Goal: Task Accomplishment & Management: Complete application form

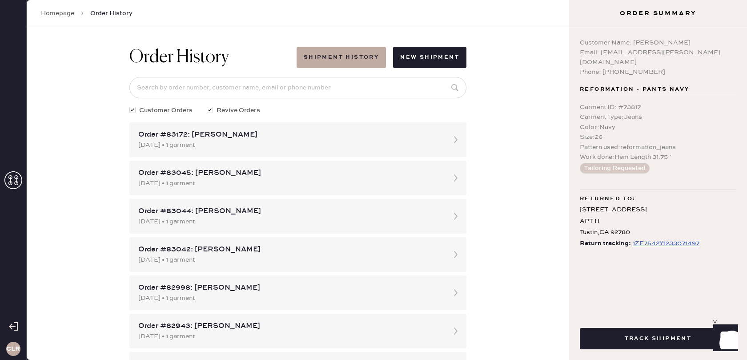
click at [15, 179] on icon at bounding box center [13, 180] width 18 height 18
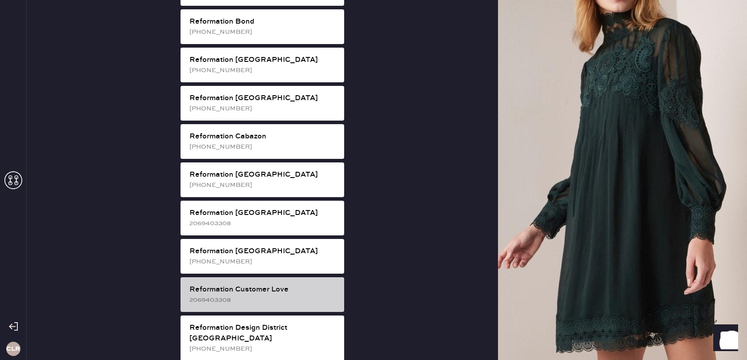
scroll to position [204, 0]
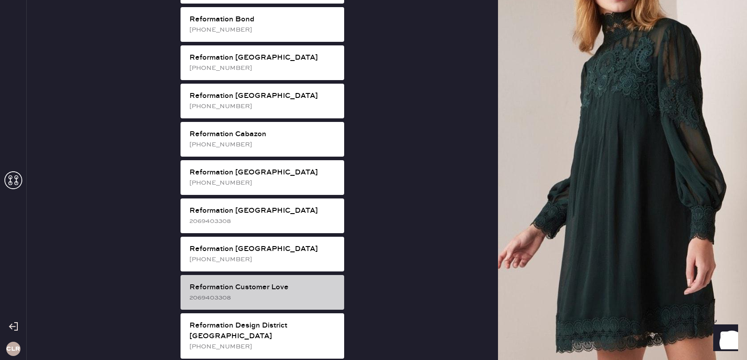
click at [300, 282] on div "Reformation Customer Love" at bounding box center [263, 287] width 148 height 11
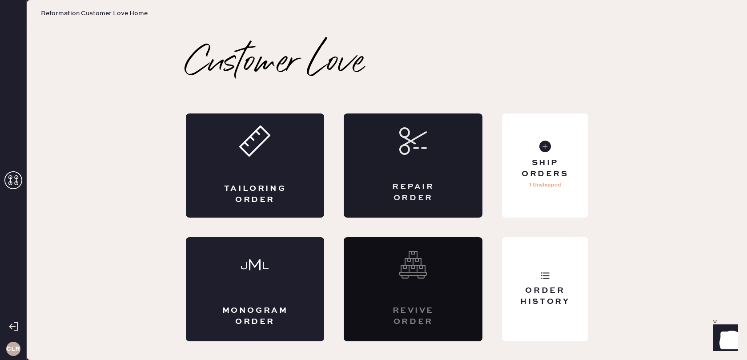
click at [412, 181] on div "Repair Order" at bounding box center [413, 192] width 68 height 22
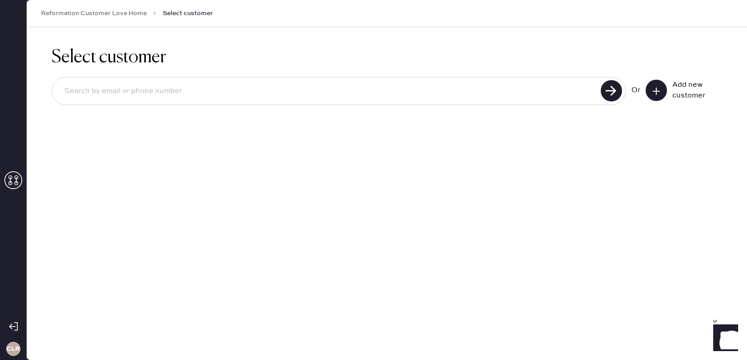
click at [363, 83] on input at bounding box center [327, 91] width 541 height 20
paste input "[EMAIL_ADDRESS][DOMAIN_NAME]"
type input "[EMAIL_ADDRESS][DOMAIN_NAME]"
click at [607, 93] on use at bounding box center [611, 90] width 21 height 21
click at [670, 87] on div "Add new customer" at bounding box center [683, 90] width 76 height 21
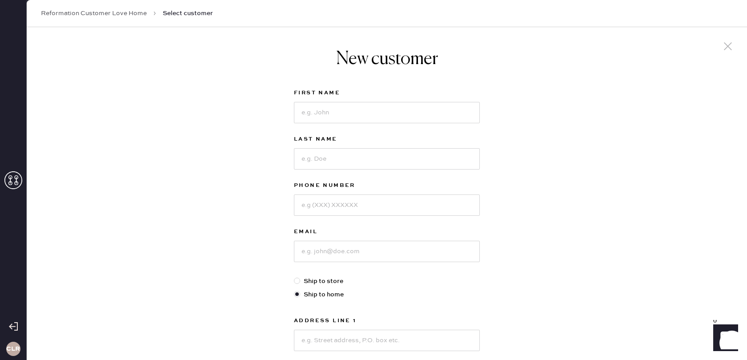
click at [664, 88] on div "New customer First Name Last Name Phone Number Email Ship to store Ship to home…" at bounding box center [387, 302] width 720 height 551
click at [360, 249] on input at bounding box center [387, 250] width 186 height 21
paste input "[EMAIL_ADDRESS][DOMAIN_NAME]"
type input "[EMAIL_ADDRESS][DOMAIN_NAME]"
click at [349, 110] on input at bounding box center [387, 112] width 186 height 21
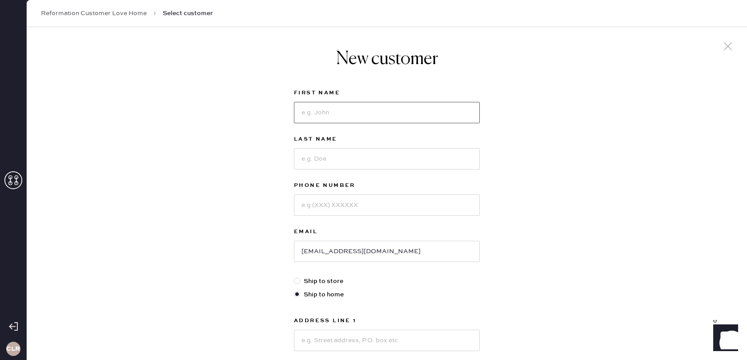
paste input "[PERSON_NAME]"
click at [339, 114] on input "[PERSON_NAME]" at bounding box center [387, 112] width 186 height 21
type input "[PERSON_NAME]"
click at [324, 157] on input at bounding box center [387, 158] width 186 height 21
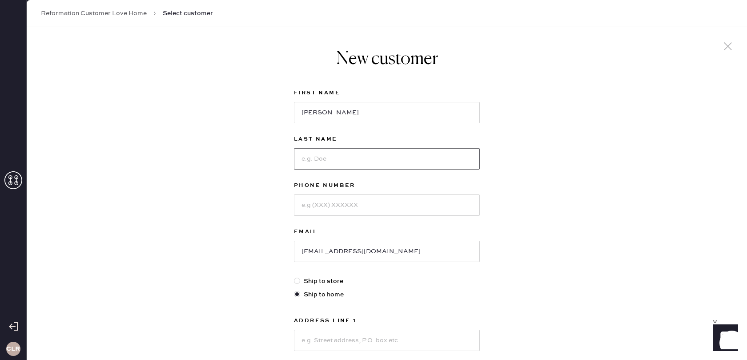
paste input "[PERSON_NAME]"
type input "[PERSON_NAME]"
click at [360, 197] on input at bounding box center [387, 204] width 186 height 21
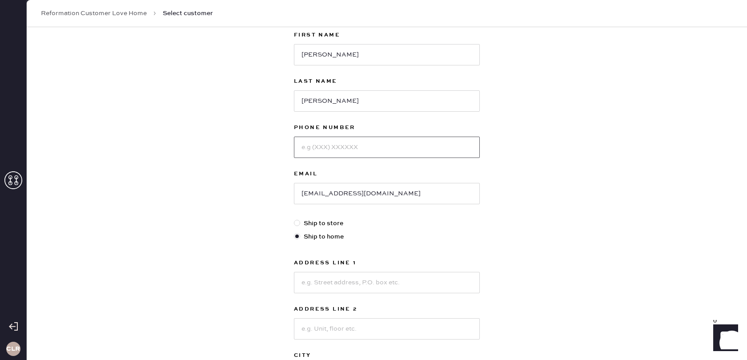
scroll to position [59, 0]
click at [345, 288] on div "Address Line 1 Address Line 2 City State Select AK [GEOGRAPHIC_DATA] CO [GEOGRA…" at bounding box center [387, 343] width 186 height 174
click at [346, 282] on input at bounding box center [387, 280] width 186 height 21
paste input "[STREET_ADDRESS][PERSON_NAME]"
drag, startPoint x: 343, startPoint y: 281, endPoint x: 389, endPoint y: 281, distance: 45.8
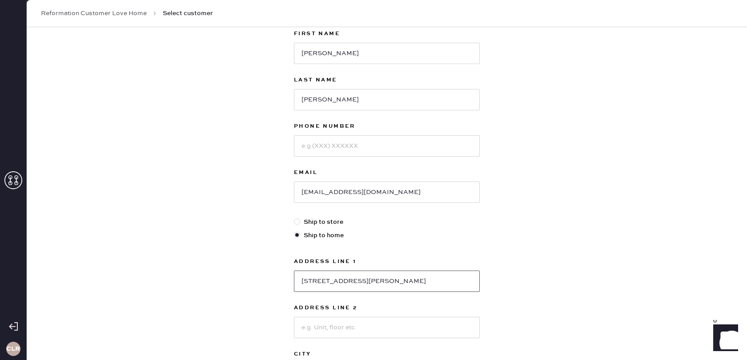
click at [389, 281] on input "[STREET_ADDRESS][PERSON_NAME]" at bounding box center [387, 280] width 186 height 21
type input "[STREET_ADDRESS][PERSON_NAME]"
click at [370, 322] on input at bounding box center [387, 326] width 186 height 21
paste input "Apt 432"
type input "Apt 432"
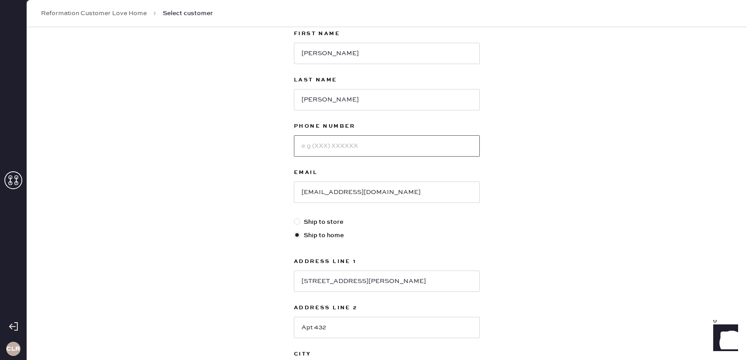
click at [328, 144] on input at bounding box center [387, 145] width 186 height 21
paste input "[PHONE_NUMBER]"
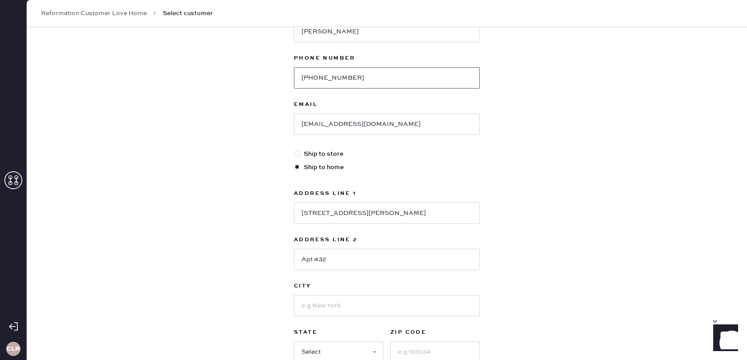
scroll to position [151, 0]
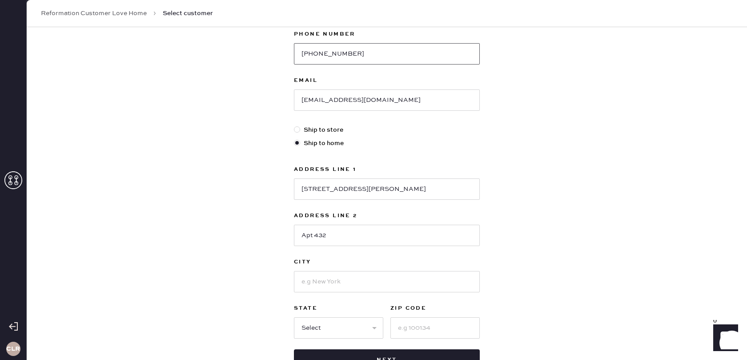
type input "[PHONE_NUMBER]"
click at [407, 325] on input at bounding box center [434, 327] width 89 height 21
paste input "23230"
type input "23230"
click at [349, 274] on input at bounding box center [387, 281] width 186 height 21
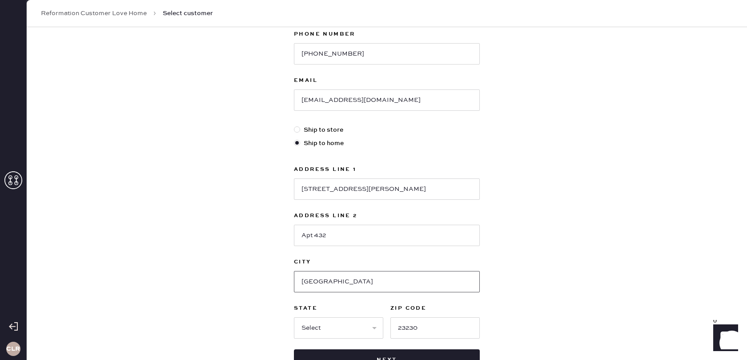
type input "[GEOGRAPHIC_DATA]"
select select "VA"
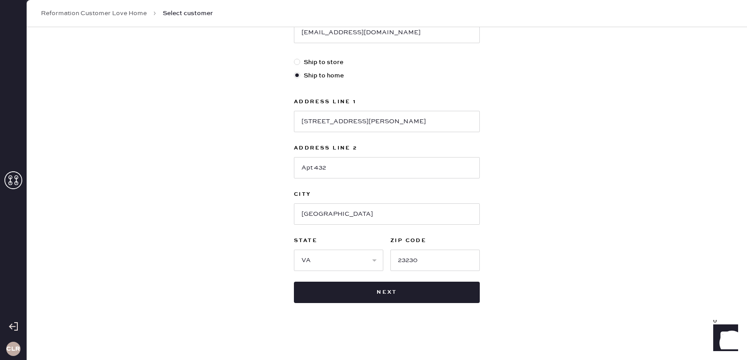
click at [523, 288] on div "New customer First Name [PERSON_NAME] Last Name [PERSON_NAME] Phone Number [PHO…" at bounding box center [387, 83] width 720 height 551
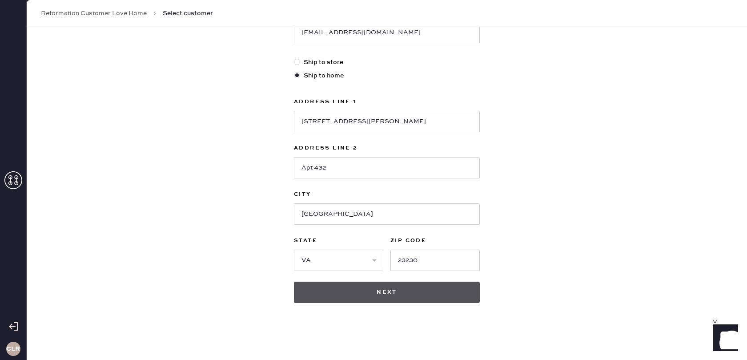
click at [393, 293] on button "Next" at bounding box center [387, 291] width 186 height 21
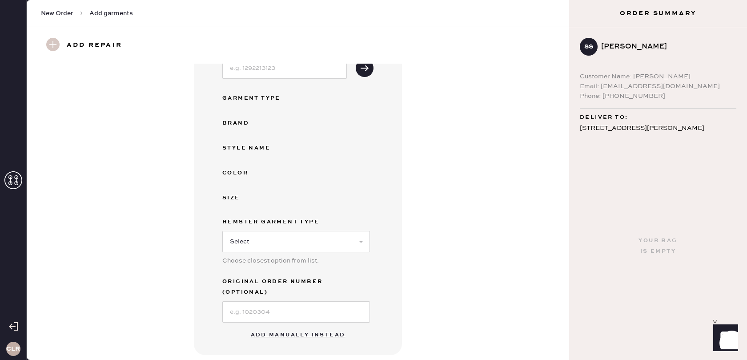
scroll to position [130, 0]
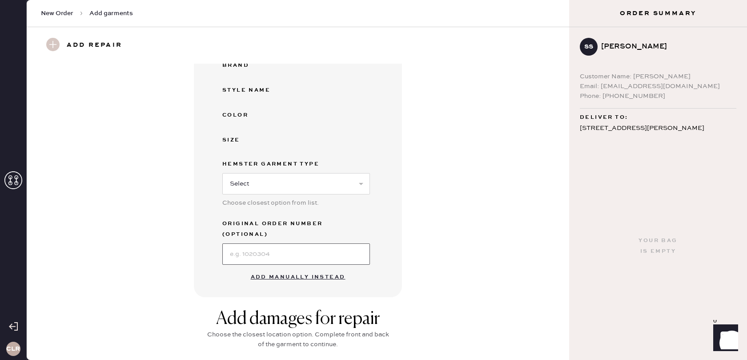
click at [288, 243] on input at bounding box center [296, 253] width 148 height 21
paste input "S17389484"
type input "S17389484"
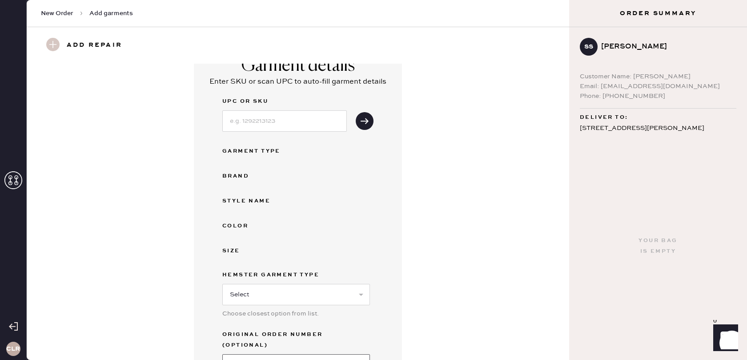
scroll to position [0, 0]
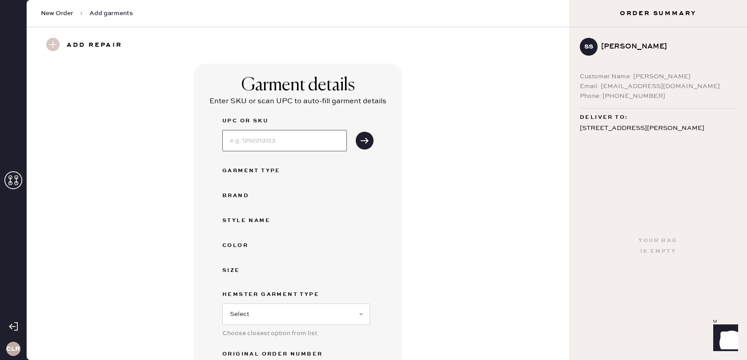
click at [286, 142] on input at bounding box center [284, 140] width 124 height 21
paste input "1310507LON024"
type input "1310507LON024"
click at [361, 140] on use "submit" at bounding box center [365, 140] width 8 height 6
select select "2"
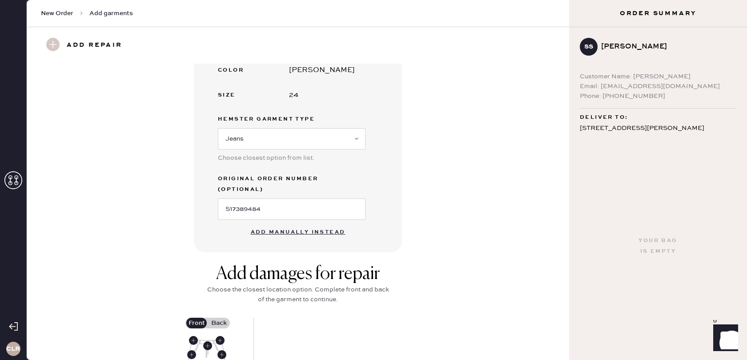
scroll to position [203, 0]
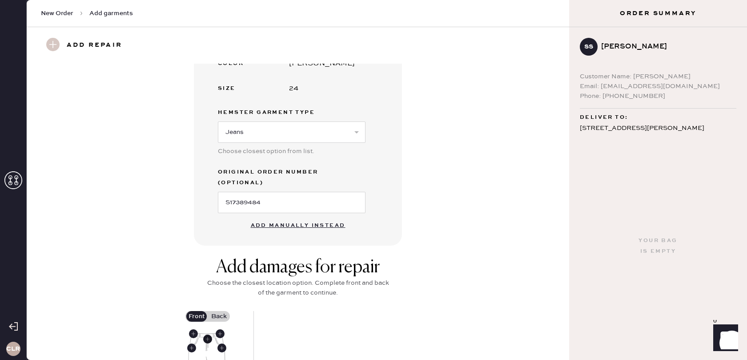
click at [210, 334] on use at bounding box center [207, 338] width 9 height 9
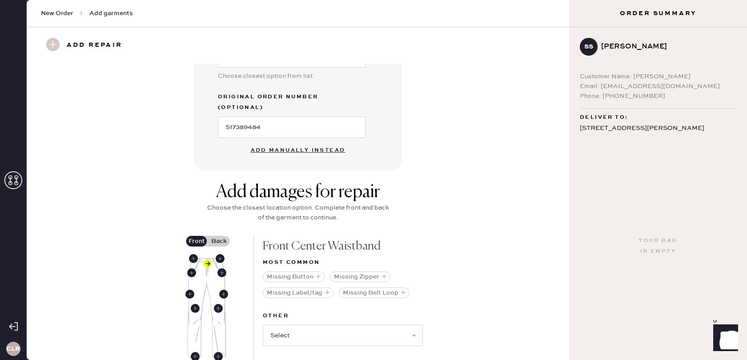
scroll to position [280, 0]
click at [335, 323] on select "Select Broken / Ripped Hem Broken Beads Broken Belt Loop Broken Button Broken E…" at bounding box center [343, 333] width 160 height 21
select select "1740"
click at [263, 323] on select "Select Broken / Ripped Hem Broken Beads Broken Belt Loop Broken Button Broken E…" at bounding box center [343, 333] width 160 height 21
select select
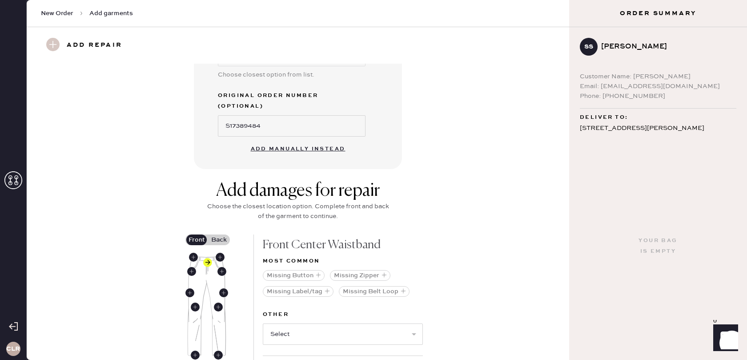
click at [218, 234] on label "Back" at bounding box center [219, 239] width 22 height 11
click at [219, 240] on input "Back" at bounding box center [219, 240] width 0 height 0
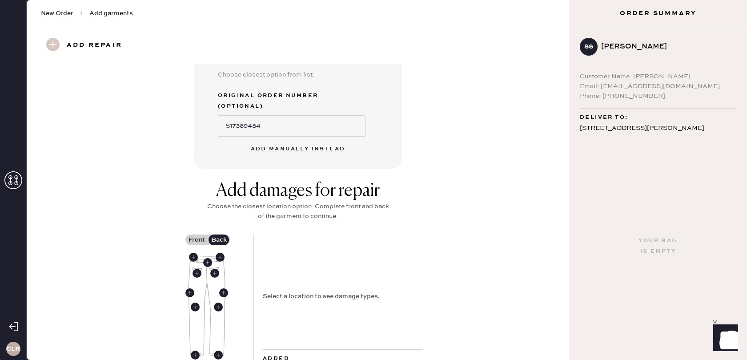
scroll to position [340, 0]
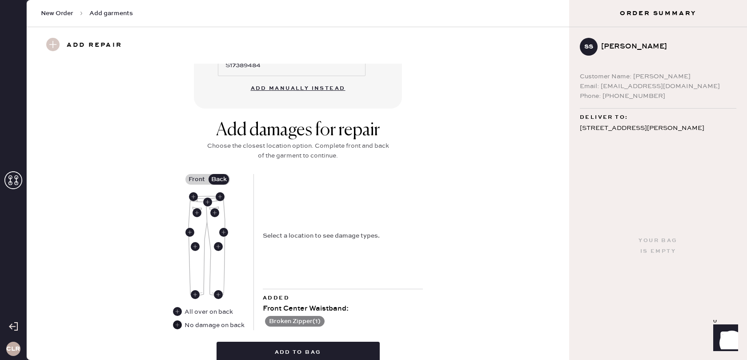
click at [176, 320] on use at bounding box center [177, 324] width 9 height 9
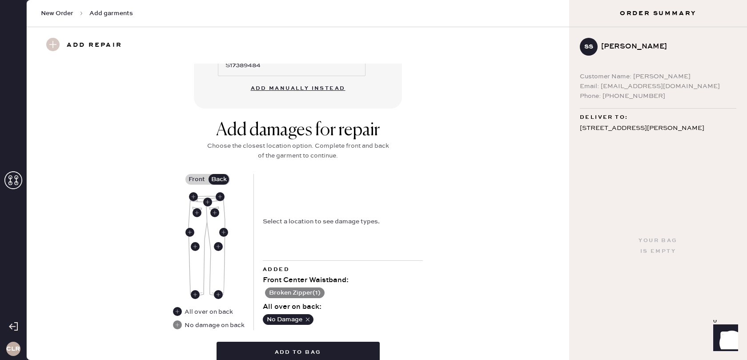
scroll to position [382, 0]
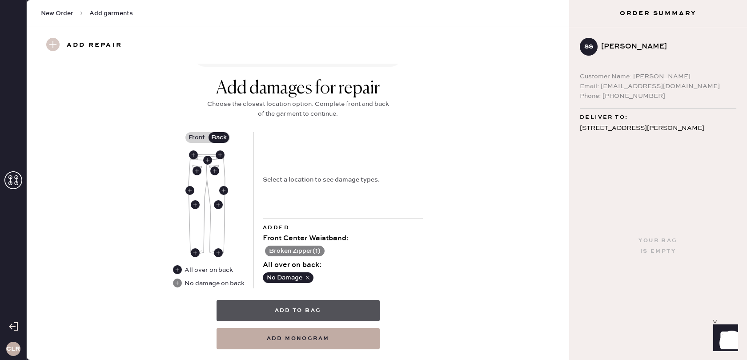
click at [296, 300] on button "Add to bag" at bounding box center [297, 310] width 163 height 21
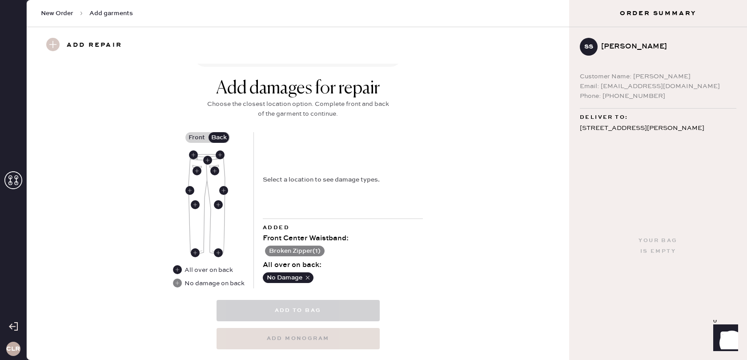
select select
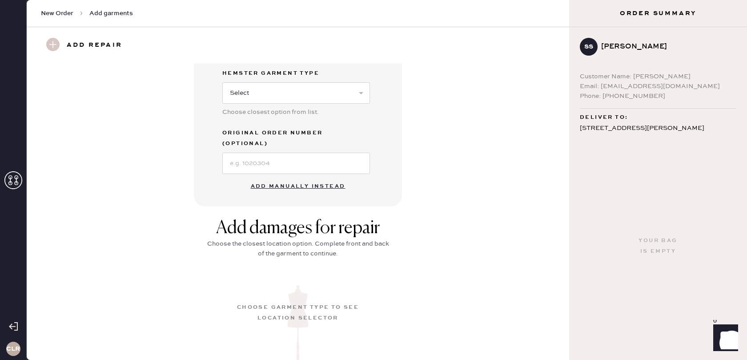
scroll to position [78, 0]
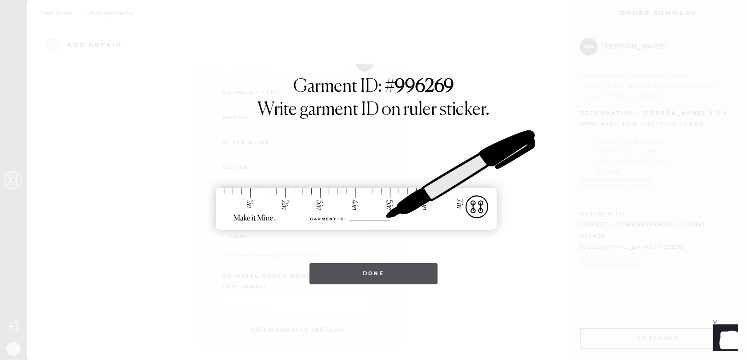
click at [374, 268] on button "Done" at bounding box center [373, 273] width 128 height 21
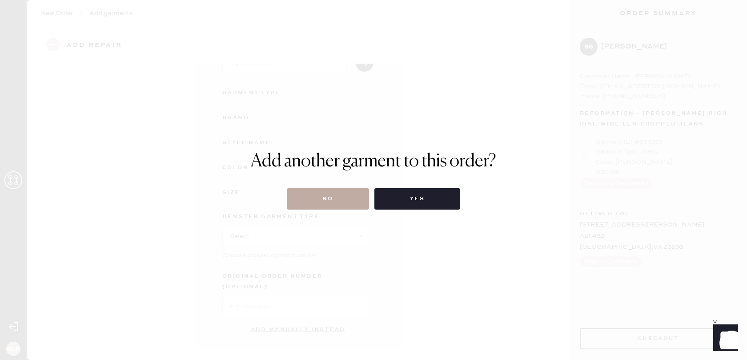
click at [327, 193] on button "No" at bounding box center [328, 198] width 82 height 21
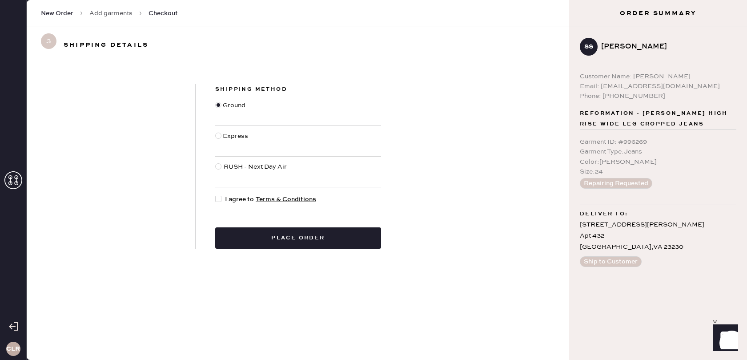
click at [217, 199] on div at bounding box center [218, 199] width 6 height 6
click at [216, 195] on input "I agree to Terms & Conditions" at bounding box center [215, 194] width 0 height 0
checkbox input "true"
click at [277, 240] on button "Place order" at bounding box center [298, 237] width 166 height 21
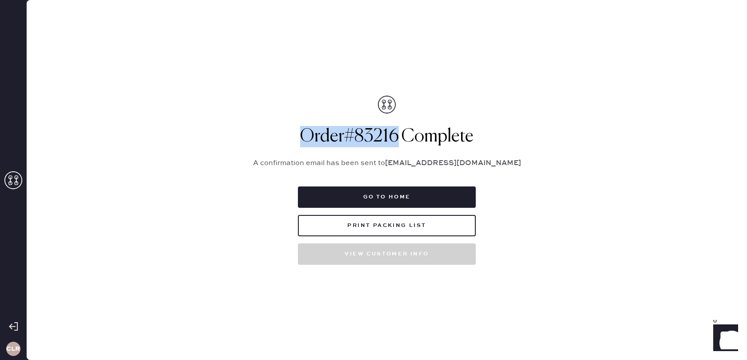
drag, startPoint x: 397, startPoint y: 133, endPoint x: 305, endPoint y: 135, distance: 91.1
click at [299, 135] on h1 "Order # 83216 Complete" at bounding box center [386, 136] width 289 height 21
copy h1 "Order # 83216"
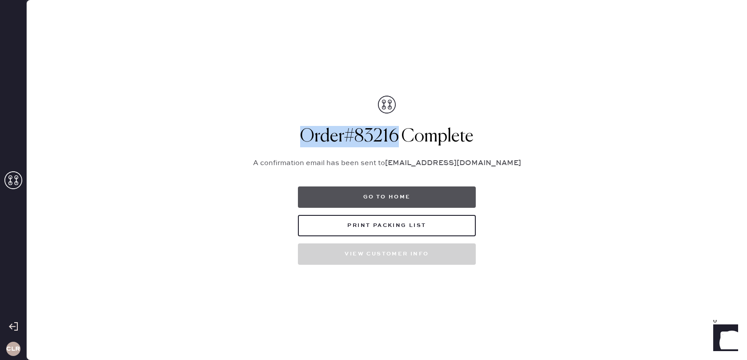
click at [377, 195] on button "Go to home" at bounding box center [387, 196] width 178 height 21
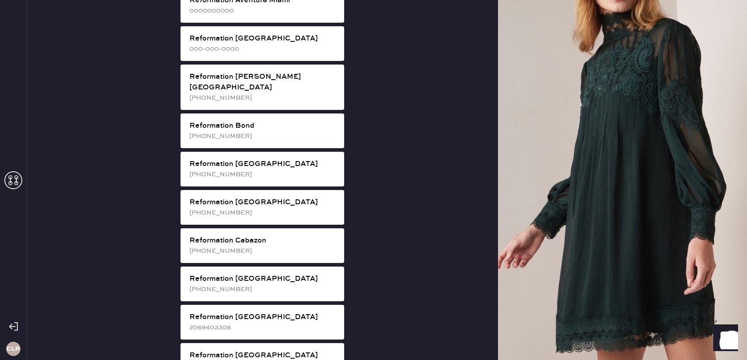
scroll to position [158, 0]
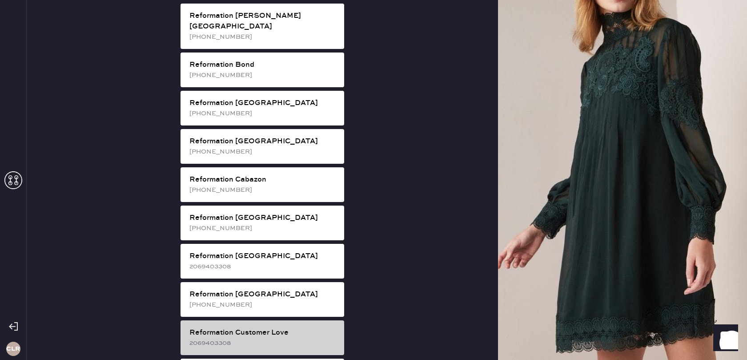
click at [259, 327] on div "Reformation Customer Love" at bounding box center [263, 332] width 148 height 11
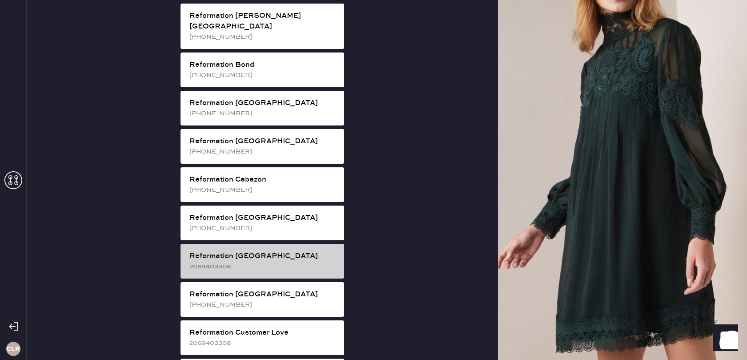
scroll to position [0, 0]
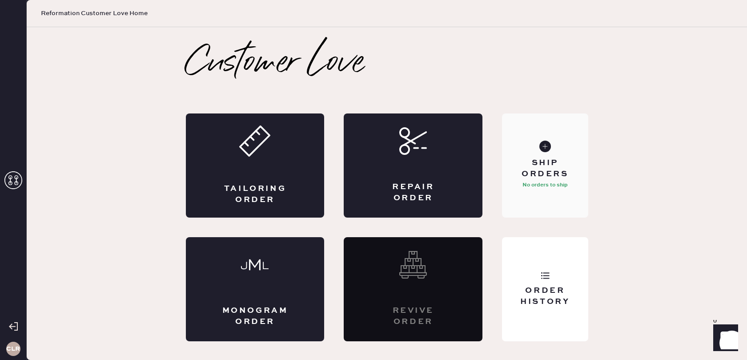
click at [542, 185] on p "No orders to ship" at bounding box center [544, 185] width 45 height 11
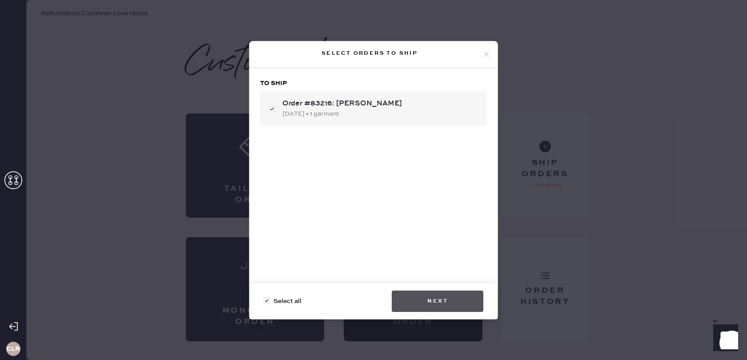
click at [447, 297] on button "Next" at bounding box center [438, 300] width 92 height 21
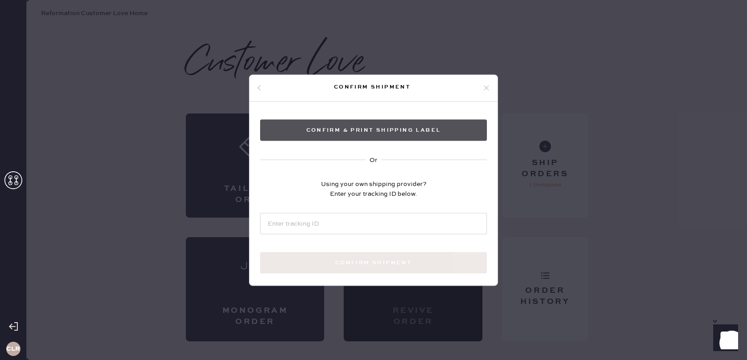
click at [395, 125] on button "Confirm & Print shipping label" at bounding box center [373, 129] width 227 height 21
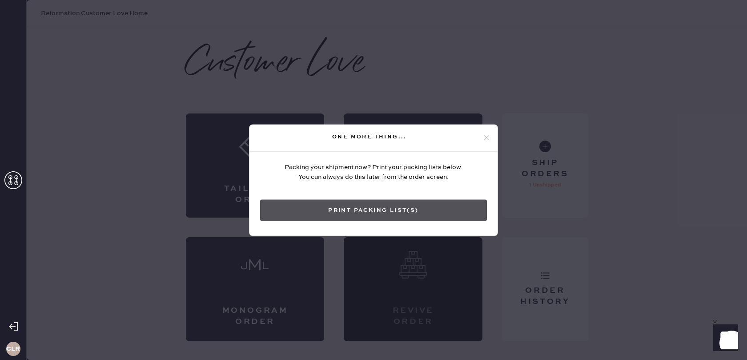
click at [347, 212] on button "Print Packing List(s)" at bounding box center [373, 209] width 227 height 21
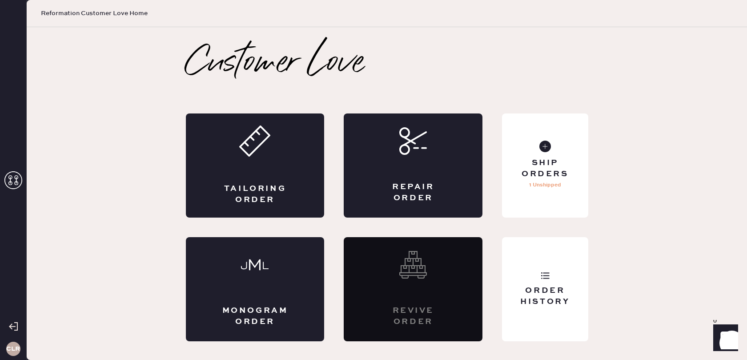
click at [10, 179] on use at bounding box center [13, 180] width 18 height 18
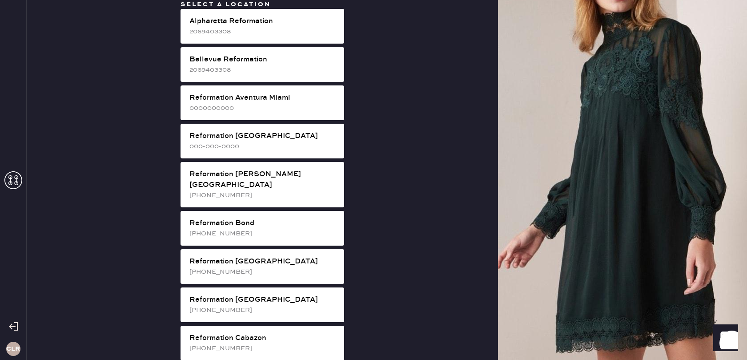
scroll to position [262, 0]
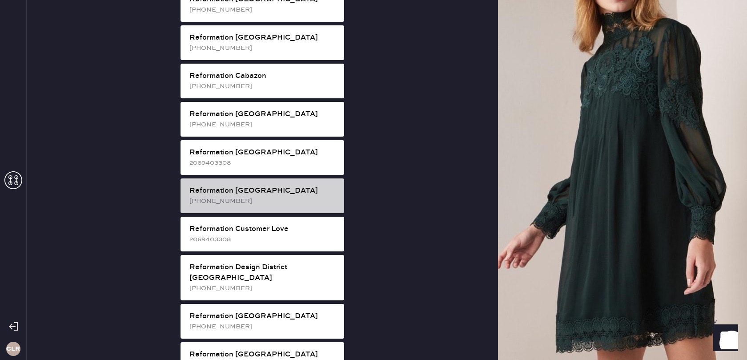
click at [226, 196] on div "[PHONE_NUMBER]" at bounding box center [263, 201] width 148 height 10
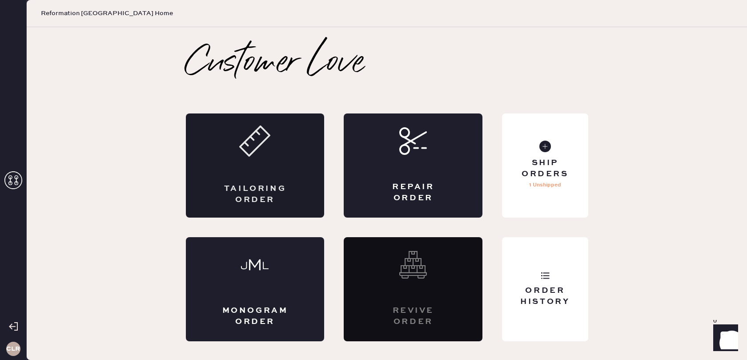
scroll to position [0, 0]
click at [562, 274] on div "Order History" at bounding box center [545, 289] width 86 height 104
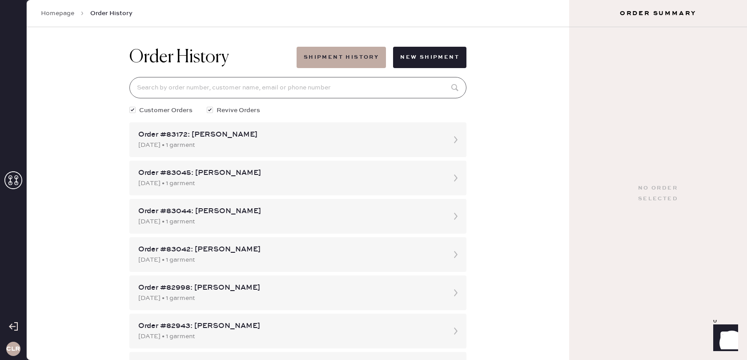
click at [324, 88] on input at bounding box center [297, 87] width 337 height 21
paste input "81762"
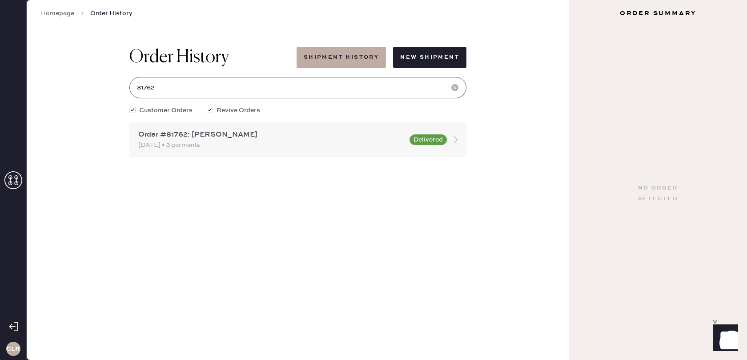
type input "81762"
click at [454, 138] on icon at bounding box center [456, 140] width 18 height 18
